Goal: Check status

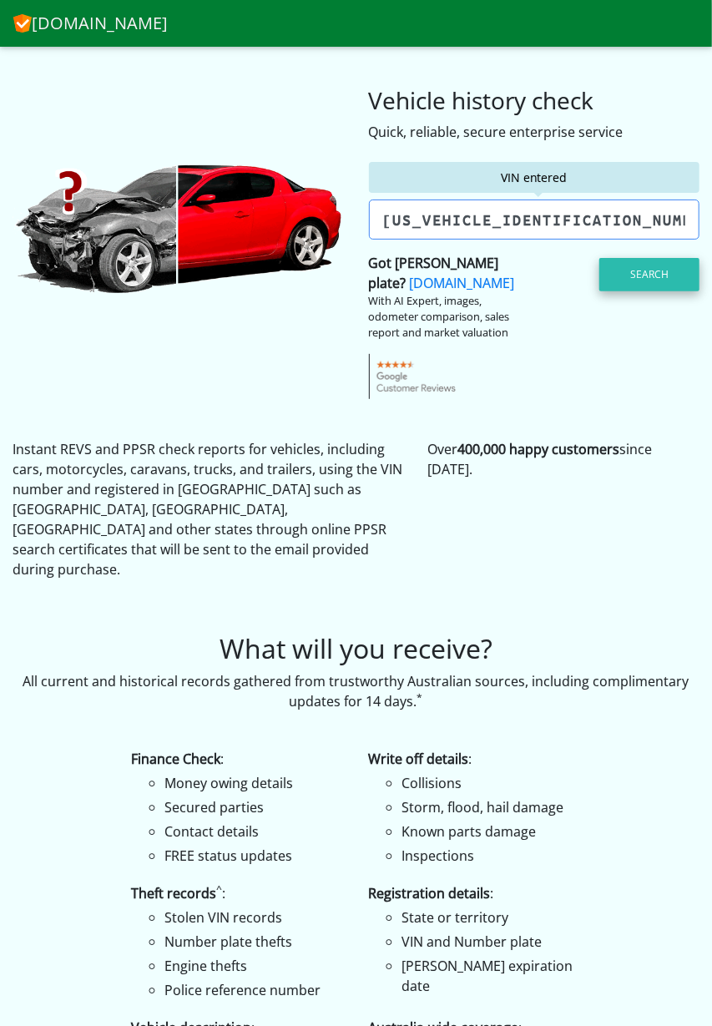
type input "[US_VEHICLE_IDENTIFICATION_NUMBER]"
click at [658, 285] on button "Search" at bounding box center [650, 274] width 100 height 33
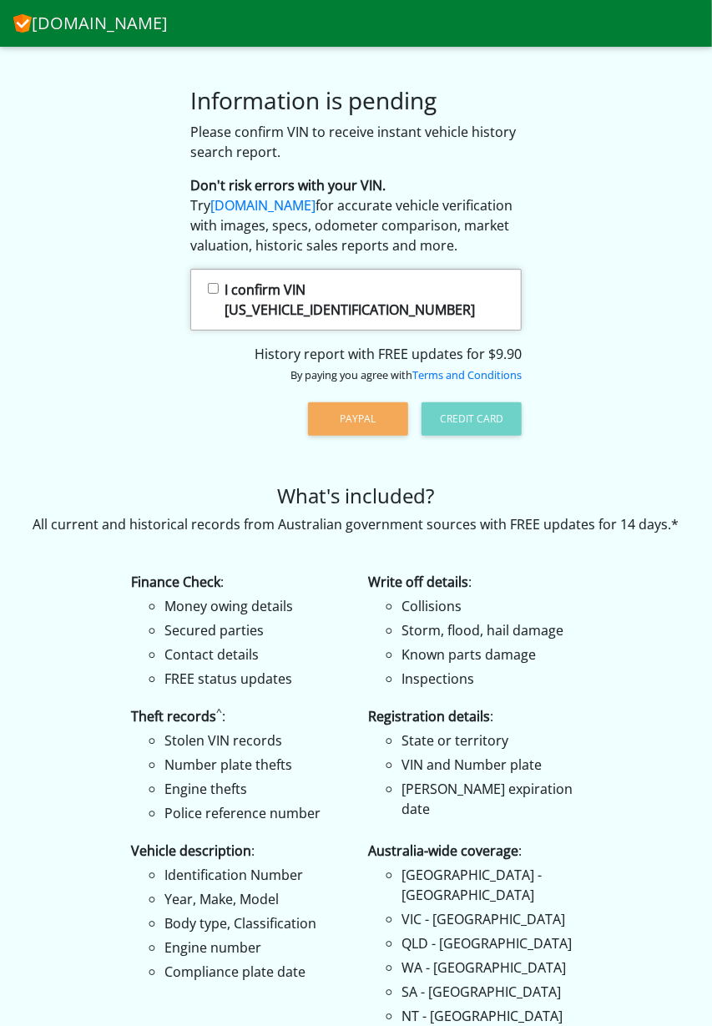
click at [219, 294] on input "I confirm VIN LA91A3206R1ZF5285" at bounding box center [213, 288] width 11 height 11
checkbox input "true"
